Goal: Task Accomplishment & Management: Complete application form

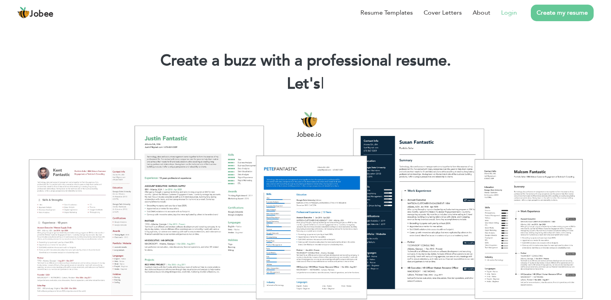
click at [512, 19] on li "Login" at bounding box center [503, 13] width 27 height 20
click at [510, 14] on link "Login" at bounding box center [509, 12] width 16 height 9
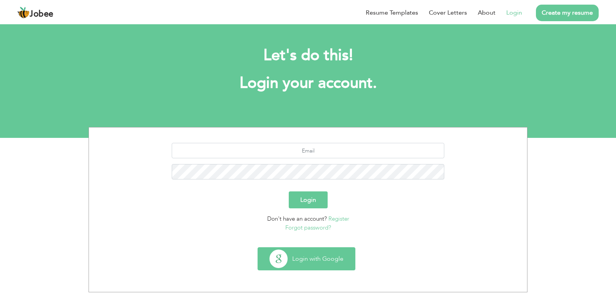
click at [319, 260] on button "Login with Google" at bounding box center [306, 259] width 97 height 22
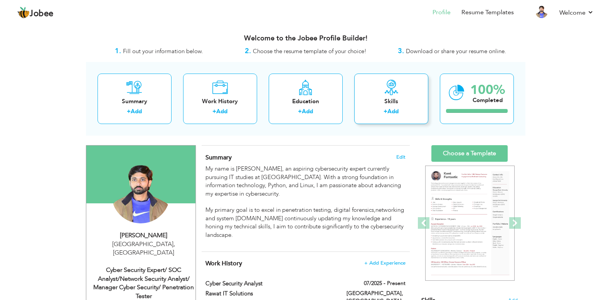
click at [389, 112] on link "Add" at bounding box center [392, 111] width 11 height 8
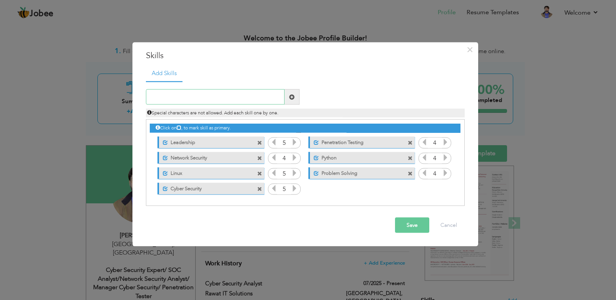
click at [224, 94] on input "text" at bounding box center [215, 96] width 139 height 15
type input "SOC"
click at [294, 99] on span at bounding box center [291, 96] width 5 height 5
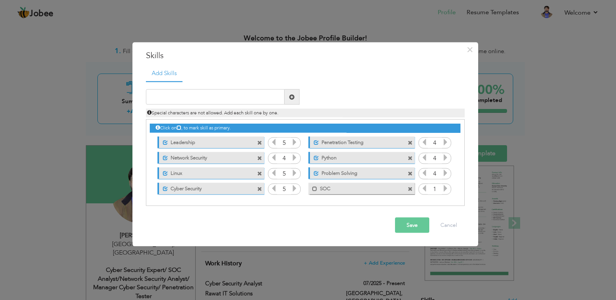
click at [423, 189] on icon at bounding box center [424, 188] width 7 height 7
click at [445, 190] on icon at bounding box center [445, 188] width 7 height 7
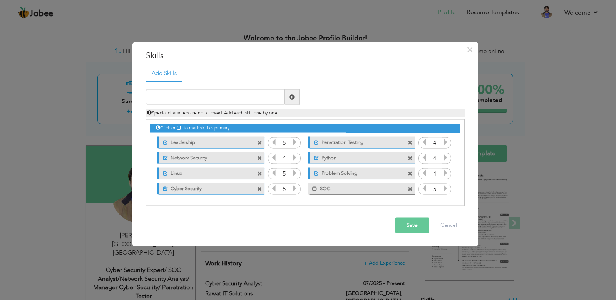
click at [425, 187] on icon at bounding box center [424, 188] width 7 height 7
drag, startPoint x: 380, startPoint y: 186, endPoint x: 367, endPoint y: 186, distance: 13.1
click at [367, 186] on label "SOC" at bounding box center [356, 188] width 78 height 10
drag, startPoint x: 225, startPoint y: 193, endPoint x: 228, endPoint y: 172, distance: 20.6
click at [228, 172] on div "Click on , to mark skill as primary. Unmark as primary skill. Leadership 5 4 4 …" at bounding box center [305, 158] width 310 height 76
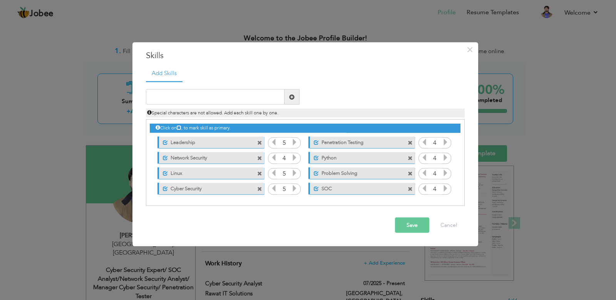
drag, startPoint x: 229, startPoint y: 173, endPoint x: 205, endPoint y: 173, distance: 24.3
click at [205, 173] on label "Linux" at bounding box center [206, 172] width 77 height 10
drag, startPoint x: 212, startPoint y: 173, endPoint x: 183, endPoint y: 175, distance: 29.3
click at [191, 176] on label "Linux" at bounding box center [205, 172] width 78 height 10
click at [416, 230] on button "Save" at bounding box center [412, 225] width 34 height 15
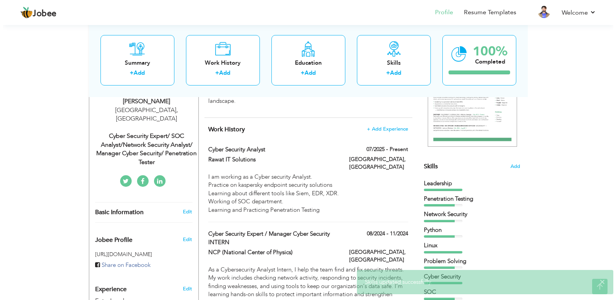
scroll to position [139, 0]
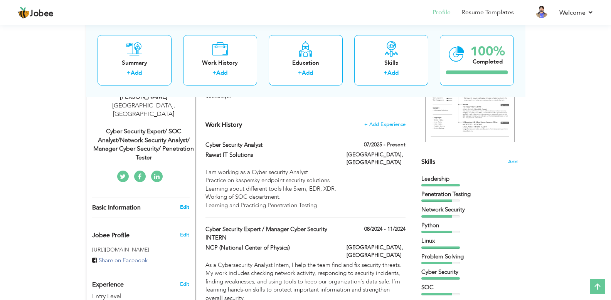
click at [185, 204] on link "Edit" at bounding box center [184, 207] width 9 height 7
type input "Khawar"
type input "Amin"
type input "+923480832389"
select select "number:166"
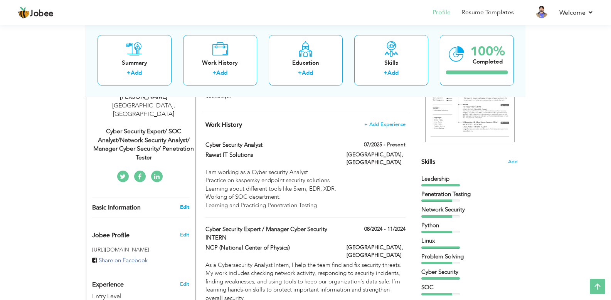
type input "Islamabad"
select select "number:1"
type input "Cyber Security Expert/ SOC Analyst/Network Security Analyst/ Manager Cyber Secu…"
type input "https://www.linkedin.com/in/khawar-amin-13a509355/"
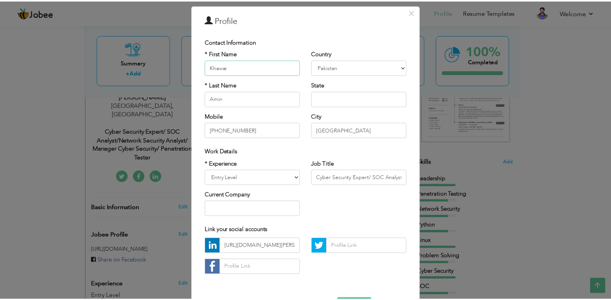
scroll to position [53, 0]
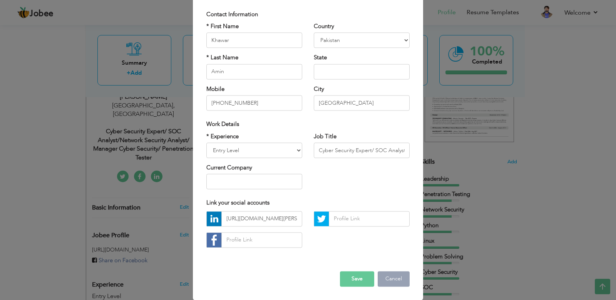
click at [387, 277] on button "Cancel" at bounding box center [394, 278] width 32 height 15
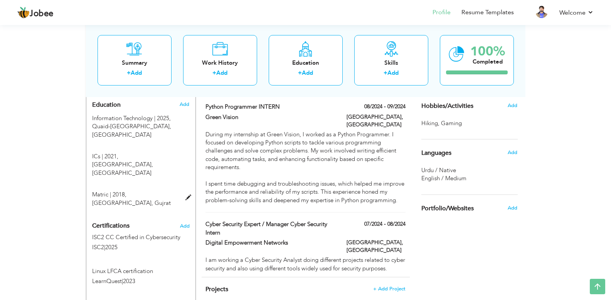
scroll to position [370, 0]
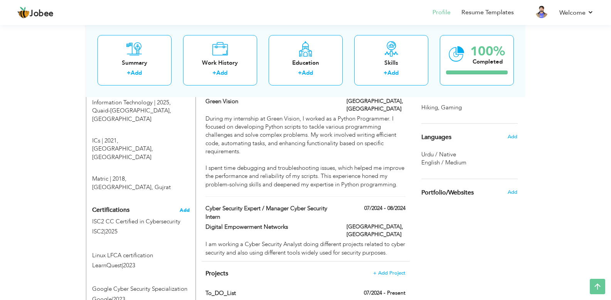
click at [183, 208] on span "Add" at bounding box center [184, 210] width 10 height 5
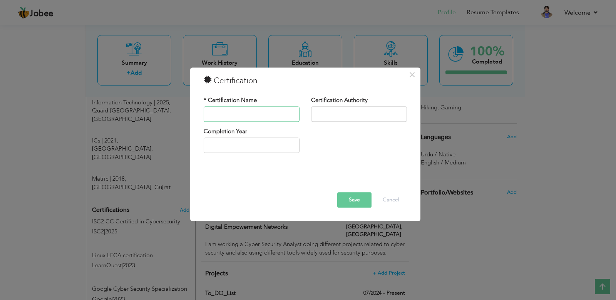
click at [253, 112] on input "text" at bounding box center [252, 113] width 96 height 15
type input "SOC Analyst Career Path"
click at [337, 111] on input "text" at bounding box center [359, 113] width 96 height 15
type input "LetsDefend"
type input "2025"
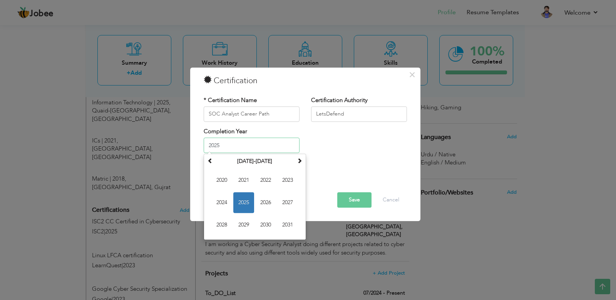
click at [224, 139] on input "2025" at bounding box center [252, 145] width 96 height 15
click at [230, 146] on input "2025" at bounding box center [252, 145] width 96 height 15
click at [350, 182] on div at bounding box center [305, 182] width 215 height 22
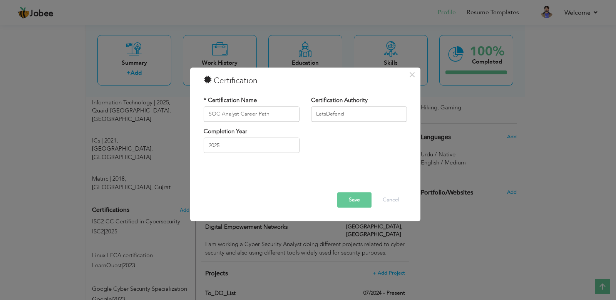
click at [343, 196] on button "Save" at bounding box center [354, 199] width 34 height 15
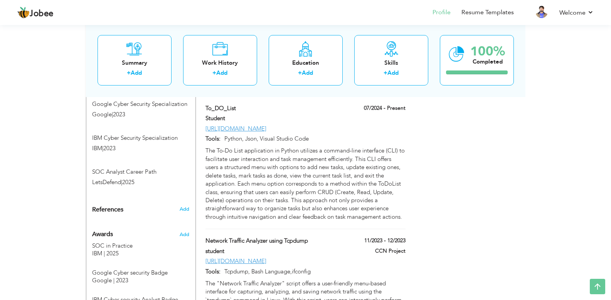
scroll to position [601, 0]
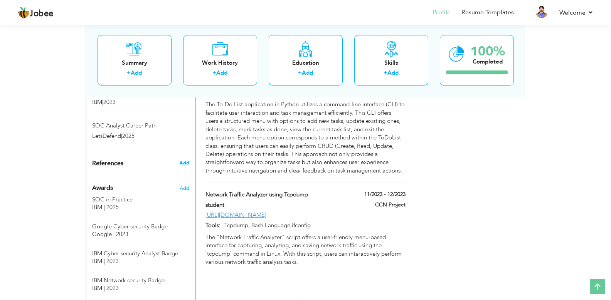
click at [186, 159] on span "Add" at bounding box center [184, 162] width 10 height 7
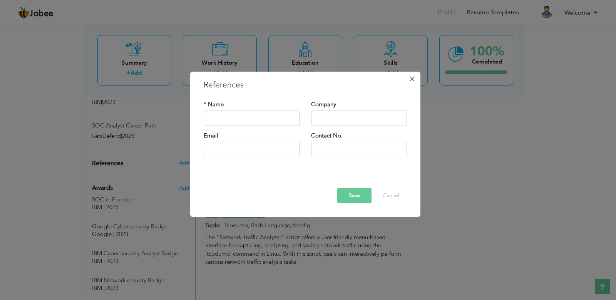
click at [411, 79] on span "×" at bounding box center [412, 79] width 7 height 14
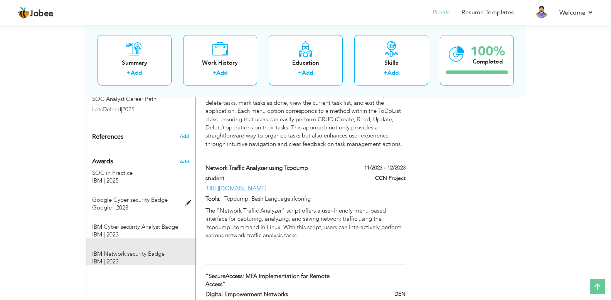
scroll to position [647, 0]
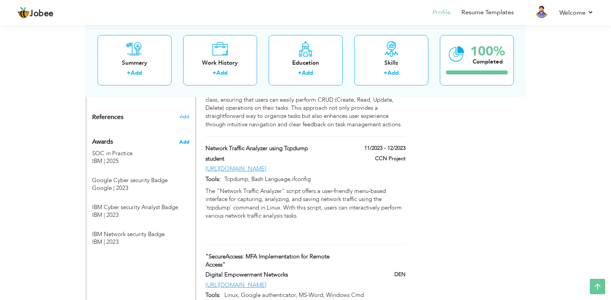
click at [184, 139] on span "Add" at bounding box center [184, 142] width 10 height 7
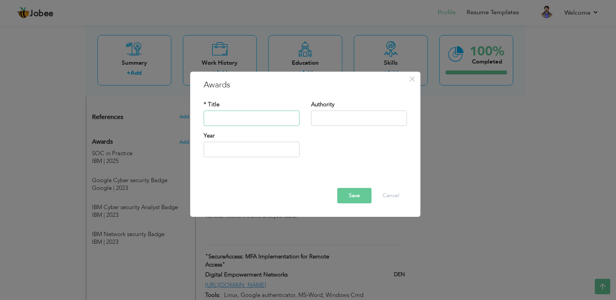
click at [225, 118] on input "text" at bounding box center [252, 118] width 96 height 15
type input "SOC in Practice"
click at [333, 119] on input "text" at bounding box center [359, 118] width 96 height 15
type input "LetsDefend"
click at [240, 146] on input "text" at bounding box center [252, 149] width 96 height 15
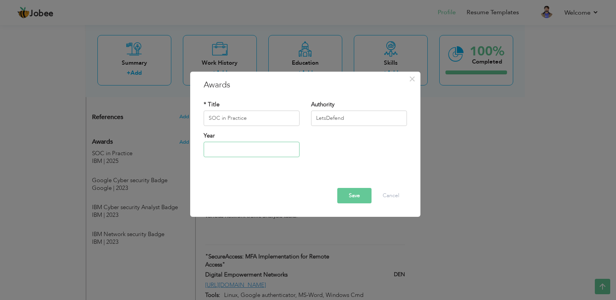
type input "2025"
click at [366, 184] on div at bounding box center [305, 180] width 215 height 13
click at [350, 195] on button "Save" at bounding box center [354, 195] width 34 height 15
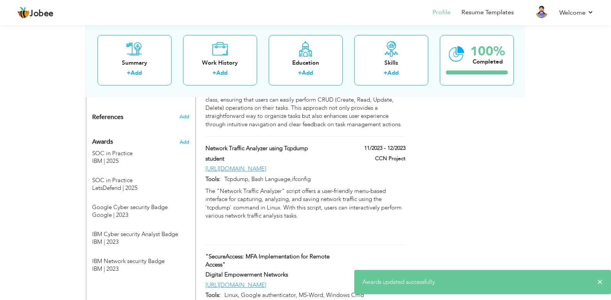
click at [107, 139] on span "Awards" at bounding box center [102, 142] width 21 height 7
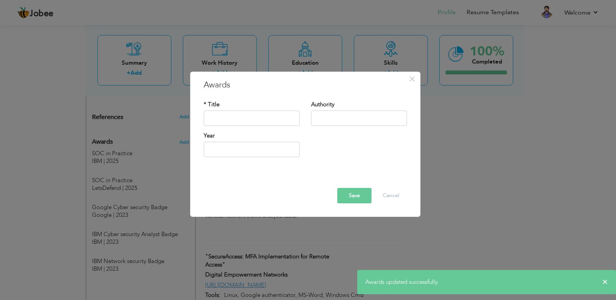
click at [213, 84] on h3 "Awards" at bounding box center [305, 85] width 203 height 12
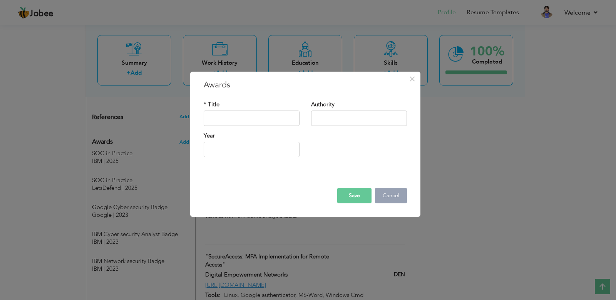
click at [389, 195] on button "Cancel" at bounding box center [391, 195] width 32 height 15
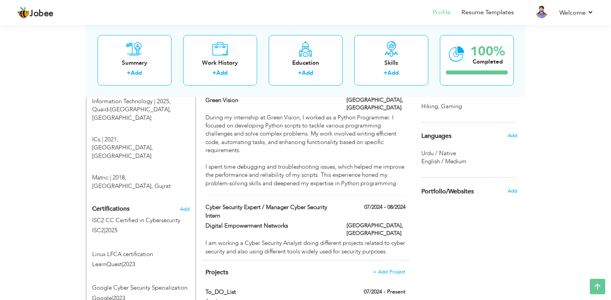
scroll to position [324, 0]
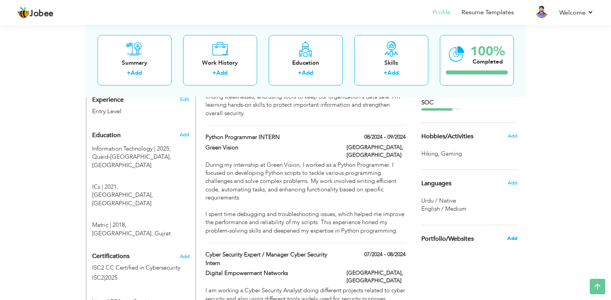
click at [508, 238] on span "Add" at bounding box center [512, 238] width 10 height 7
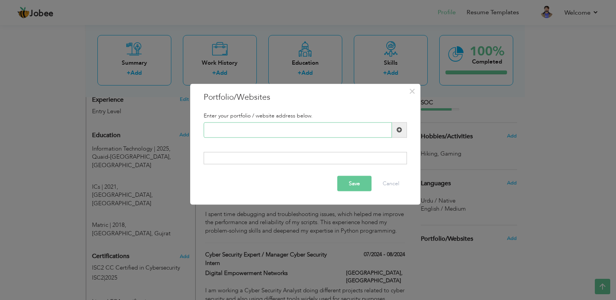
click at [334, 132] on input "text" at bounding box center [298, 129] width 188 height 15
click at [327, 130] on input "text" at bounding box center [298, 129] width 188 height 15
paste input "https://sites.google.com/view/khawarportfolio/home"
type input "https://sites.google.com/view/khawarportfolio/home"
click at [394, 131] on span at bounding box center [399, 129] width 15 height 15
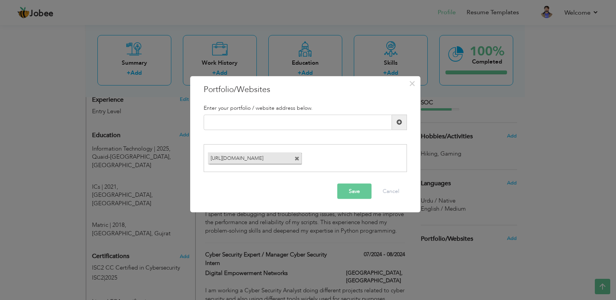
click at [352, 188] on button "Save" at bounding box center [354, 191] width 34 height 15
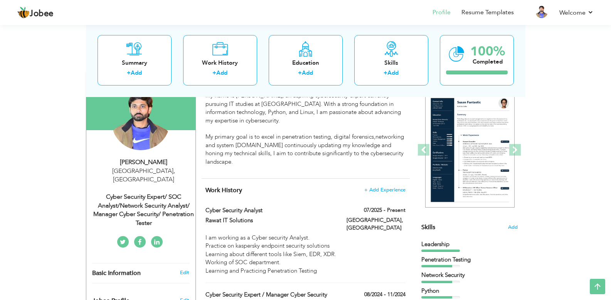
scroll to position [92, 0]
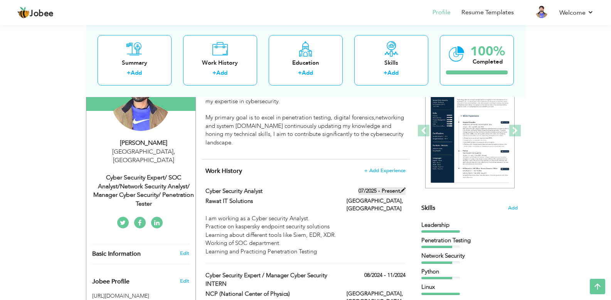
click at [401, 188] on span at bounding box center [402, 190] width 5 height 5
type input "Cyber Security Analyst"
type input "Rawat IT Solutions"
type input "07/2025"
type input "Saudi Arabia"
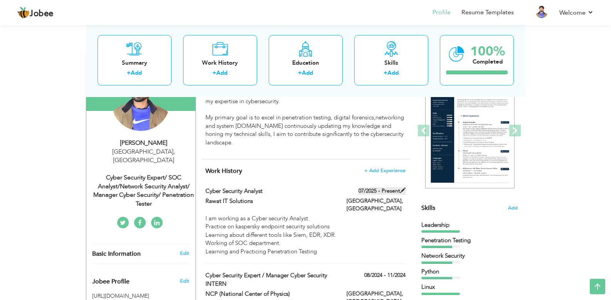
type input "Islamabad"
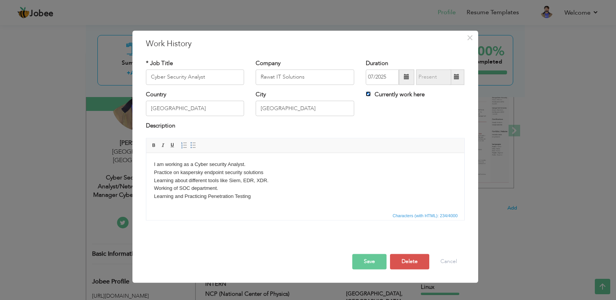
click at [366, 96] on input "Currently work here" at bounding box center [368, 93] width 5 height 5
checkbox input "false"
type input "09/2025"
click at [439, 79] on input "09/2025" at bounding box center [433, 76] width 35 height 15
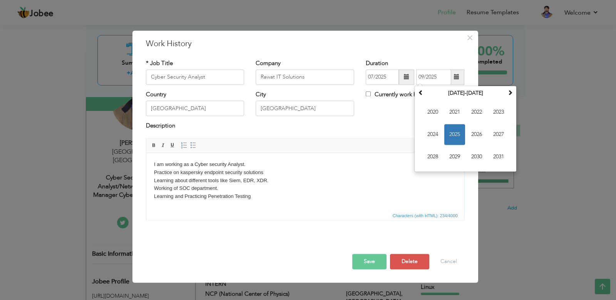
click at [398, 125] on div "Description" at bounding box center [305, 127] width 319 height 10
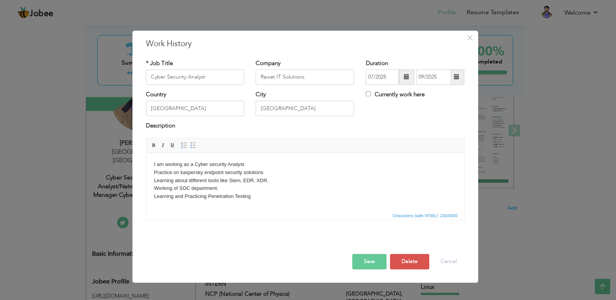
click at [372, 260] on button "Save" at bounding box center [369, 261] width 34 height 15
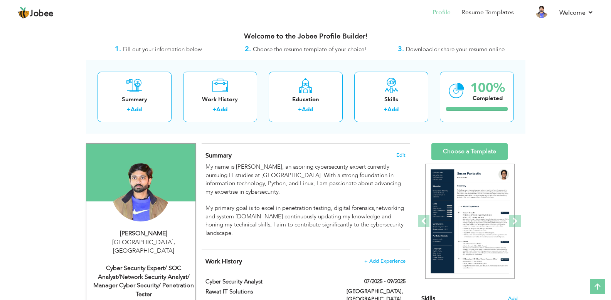
scroll to position [0, 0]
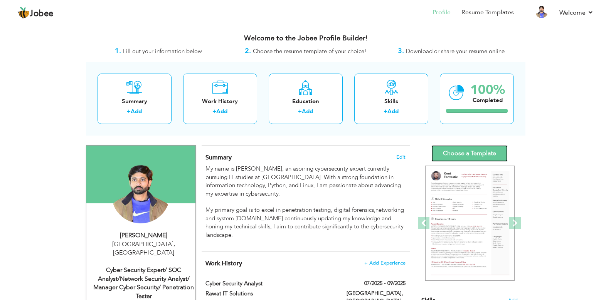
click at [476, 151] on link "Choose a Template" at bounding box center [469, 153] width 76 height 17
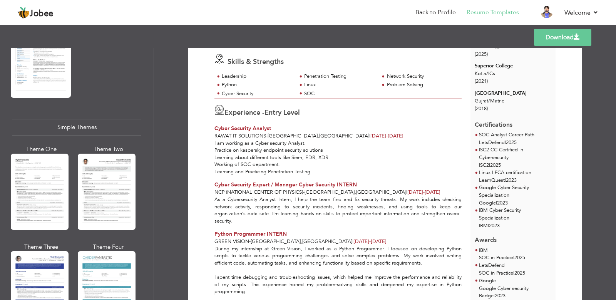
scroll to position [1318, 0]
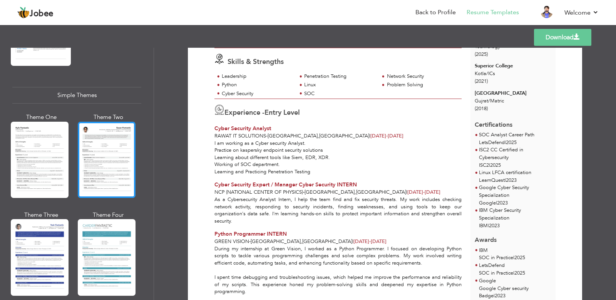
click at [111, 161] on div at bounding box center [107, 160] width 58 height 76
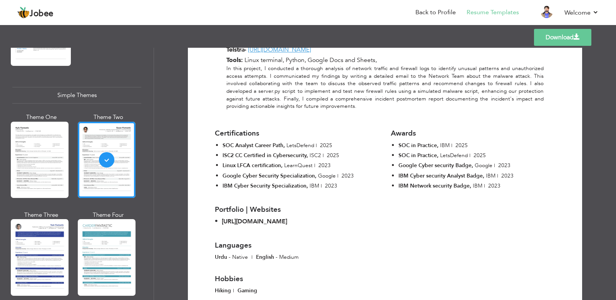
scroll to position [1202, 0]
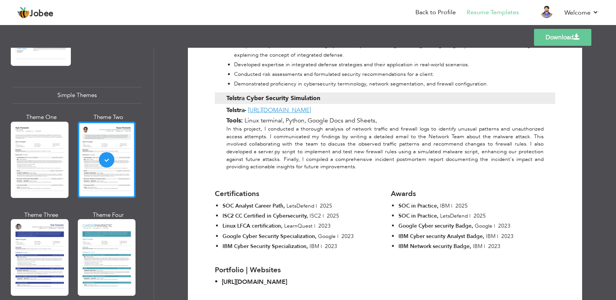
click at [557, 36] on link "Download" at bounding box center [562, 37] width 57 height 17
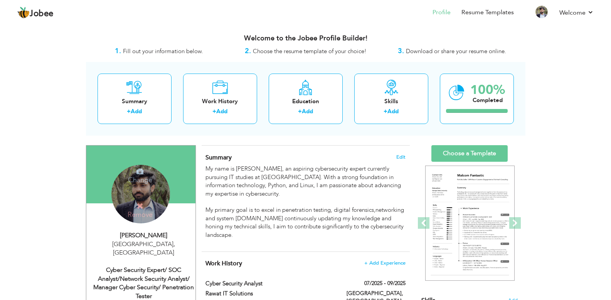
click at [141, 179] on h4 "Change" at bounding box center [139, 175] width 55 height 18
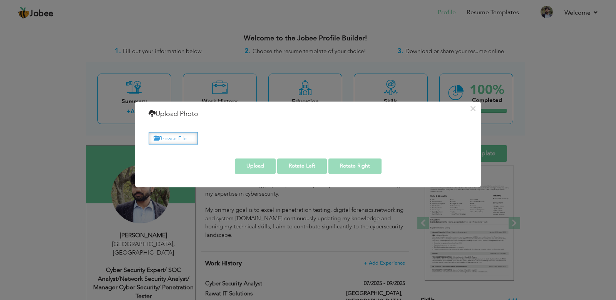
click at [183, 138] on label "Browse File ..." at bounding box center [173, 139] width 49 height 12
click at [0, 0] on input "Browse File ..." at bounding box center [0, 0] width 0 height 0
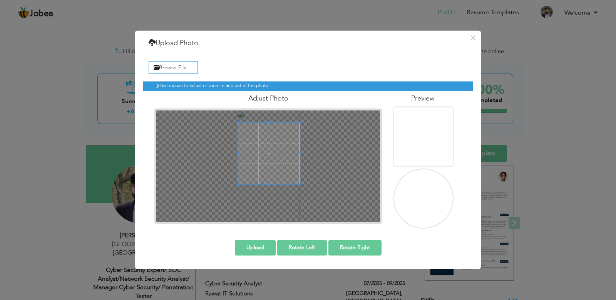
click at [278, 159] on span at bounding box center [269, 153] width 62 height 62
click at [247, 180] on div at bounding box center [269, 153] width 62 height 62
click at [245, 179] on div at bounding box center [269, 153] width 62 height 62
click at [239, 183] on span at bounding box center [269, 184] width 62 height 2
click at [259, 156] on div at bounding box center [268, 153] width 62 height 62
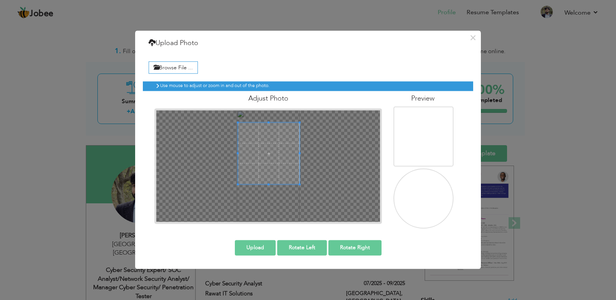
click at [270, 159] on span at bounding box center [269, 153] width 62 height 62
click at [261, 250] on button "Upload" at bounding box center [255, 247] width 41 height 15
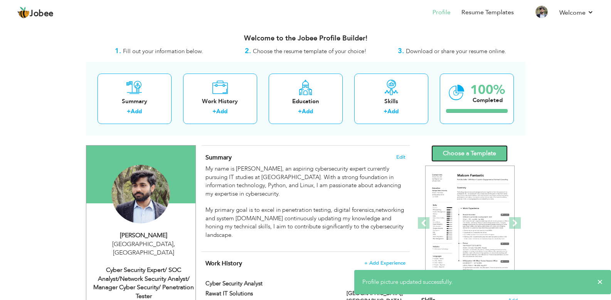
click at [469, 151] on link "Choose a Template" at bounding box center [469, 153] width 76 height 17
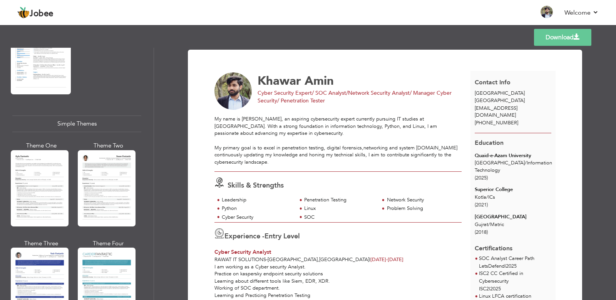
scroll to position [1318, 0]
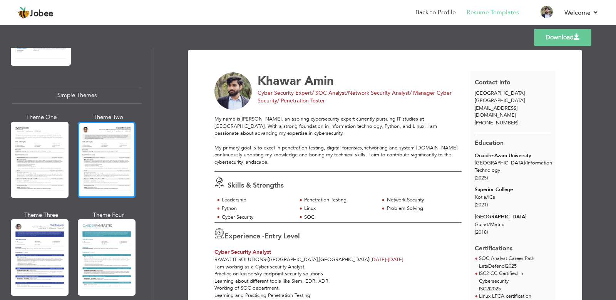
click at [113, 153] on div at bounding box center [107, 160] width 58 height 76
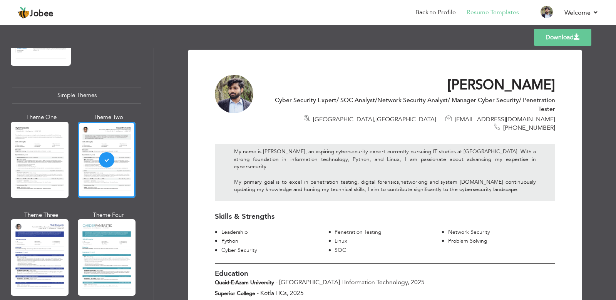
click at [563, 38] on link "Download" at bounding box center [562, 37] width 57 height 17
